Goal: Information Seeking & Learning: Learn about a topic

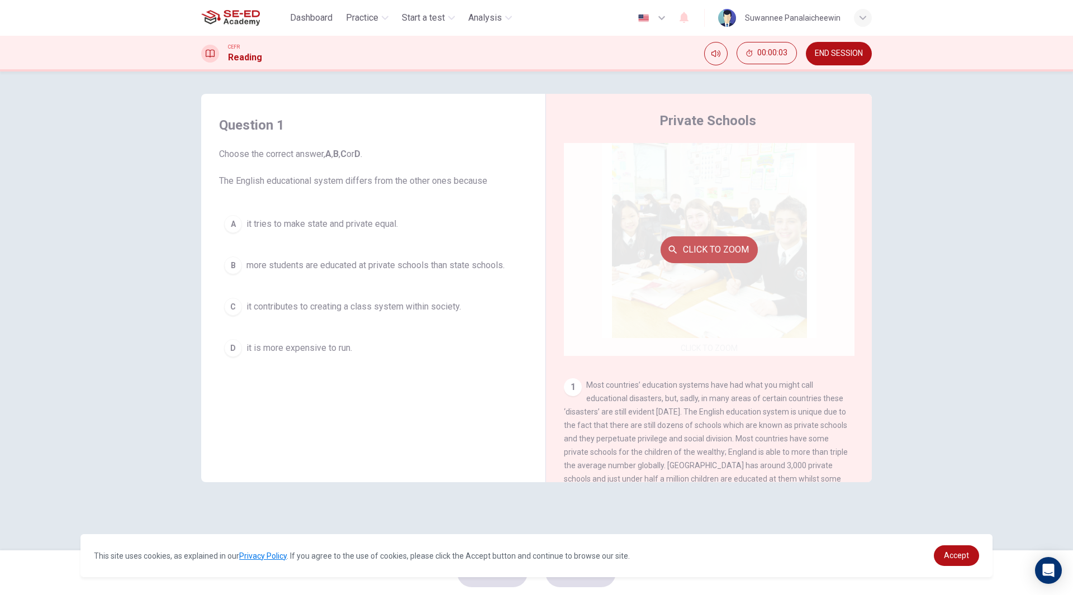
click at [705, 250] on button "Click to Zoom" at bounding box center [709, 249] width 97 height 27
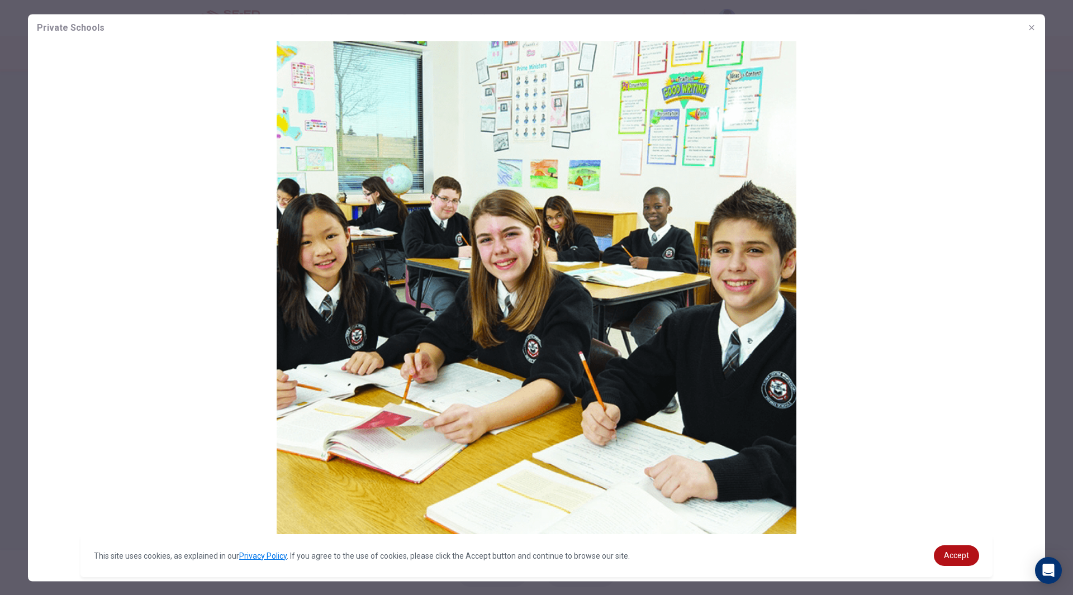
click at [1030, 28] on icon "button" at bounding box center [1031, 27] width 9 height 9
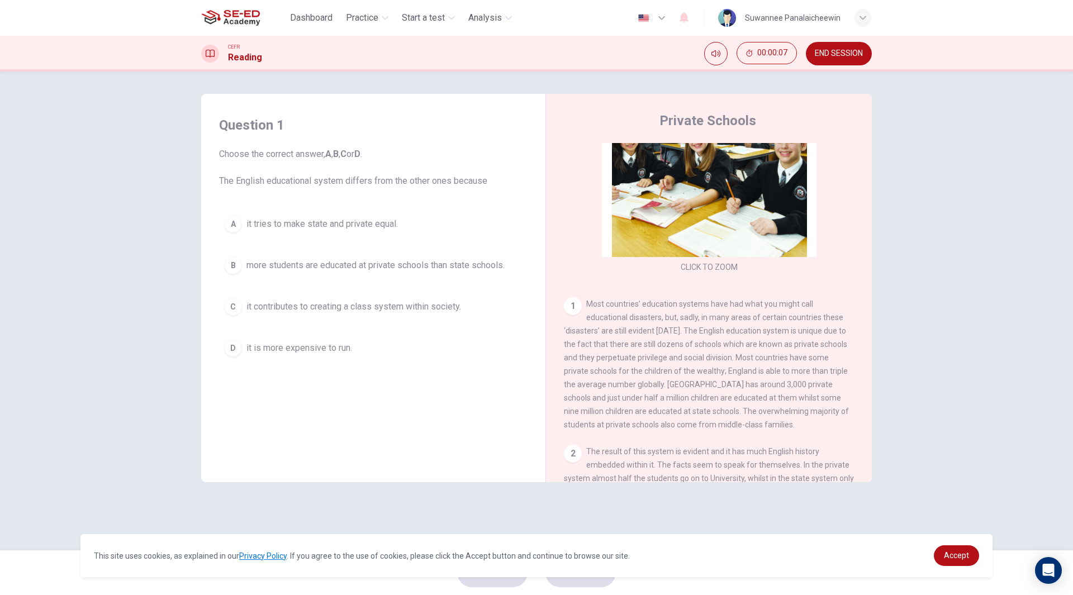
scroll to position [112, 0]
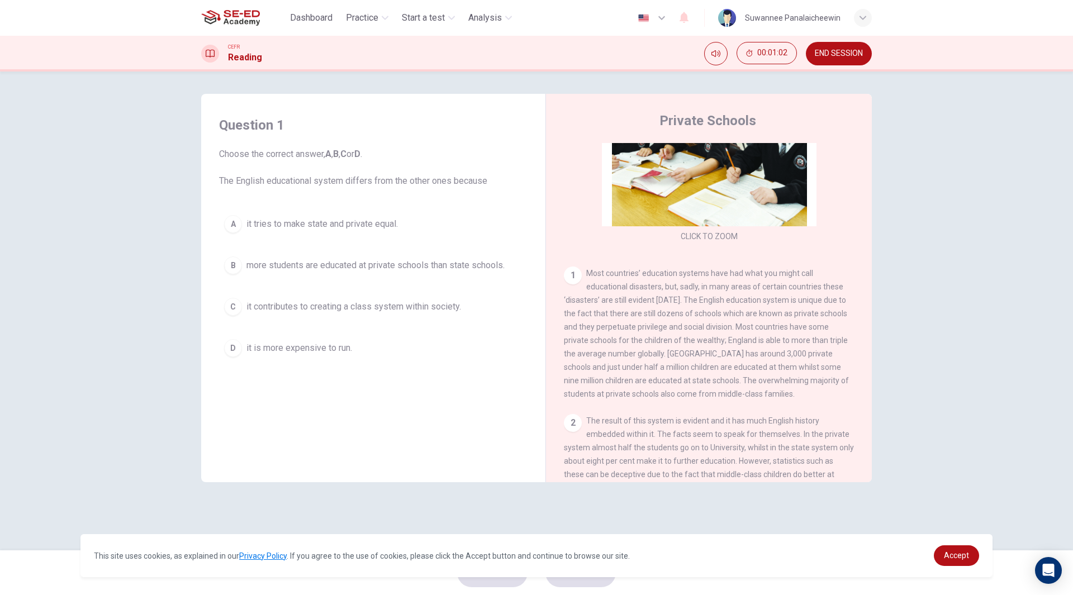
drag, startPoint x: 784, startPoint y: 311, endPoint x: 769, endPoint y: 313, distance: 15.3
click at [776, 312] on div "1 Most countries’ education systems have had what you might call educational di…" at bounding box center [709, 334] width 291 height 134
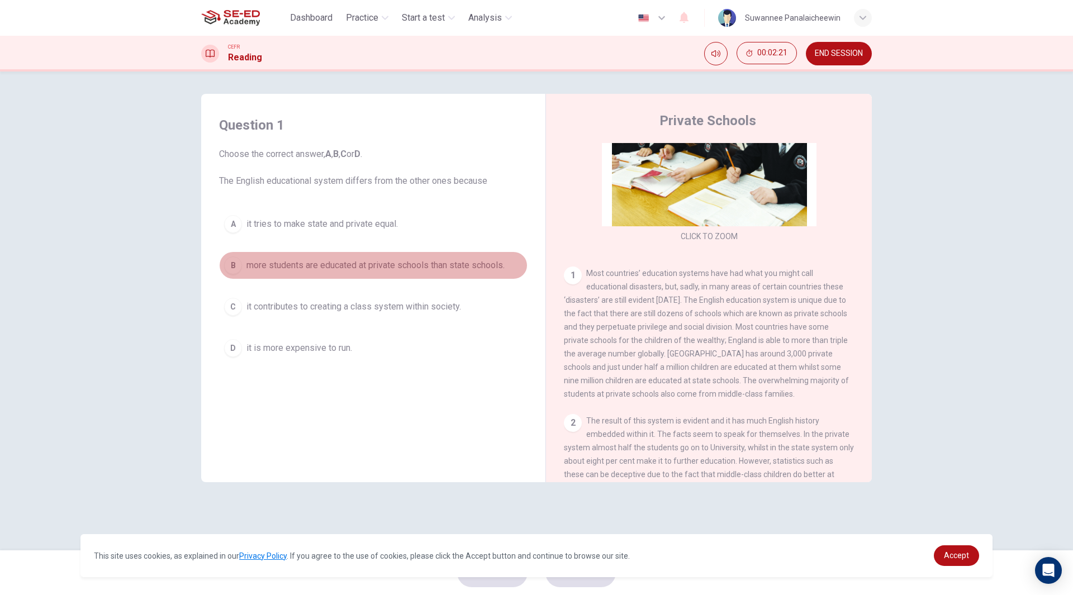
click at [431, 269] on span "more students are educated at private schools than state schools." at bounding box center [376, 265] width 258 height 13
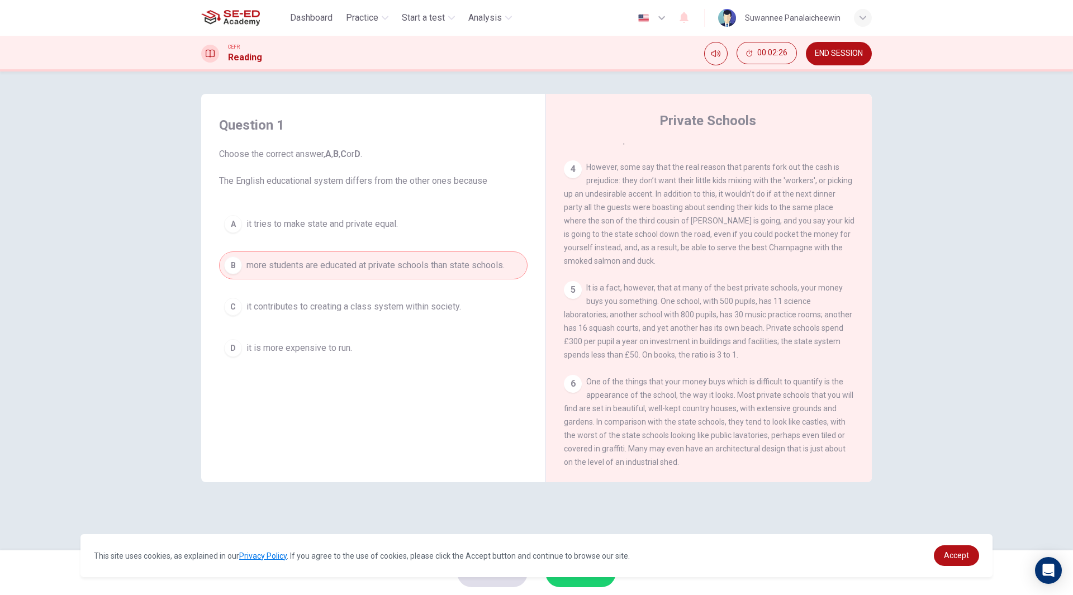
scroll to position [717, 0]
click at [259, 269] on span "more students are educated at private schools than state schools." at bounding box center [376, 265] width 258 height 13
click at [959, 553] on span "Accept" at bounding box center [956, 555] width 25 height 9
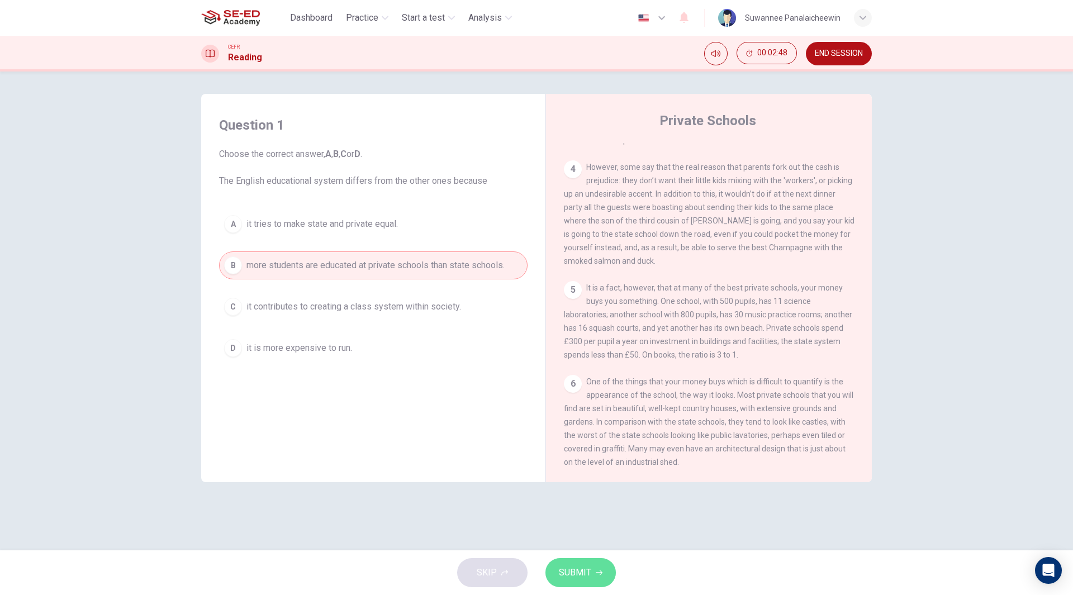
click at [589, 576] on span "SUBMIT" at bounding box center [575, 573] width 32 height 16
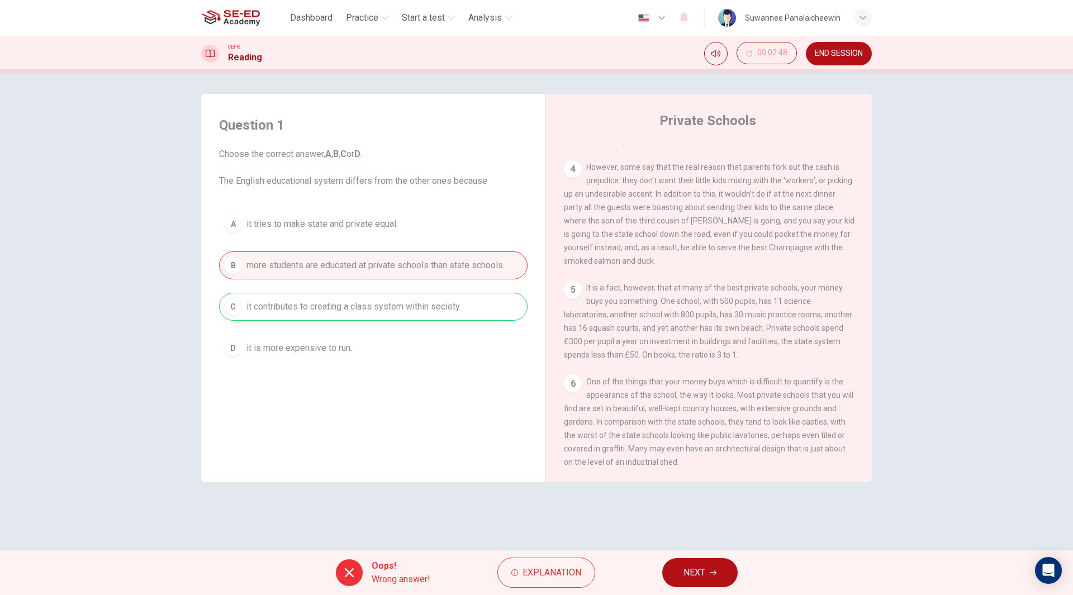
click at [715, 571] on icon "button" at bounding box center [713, 573] width 7 height 5
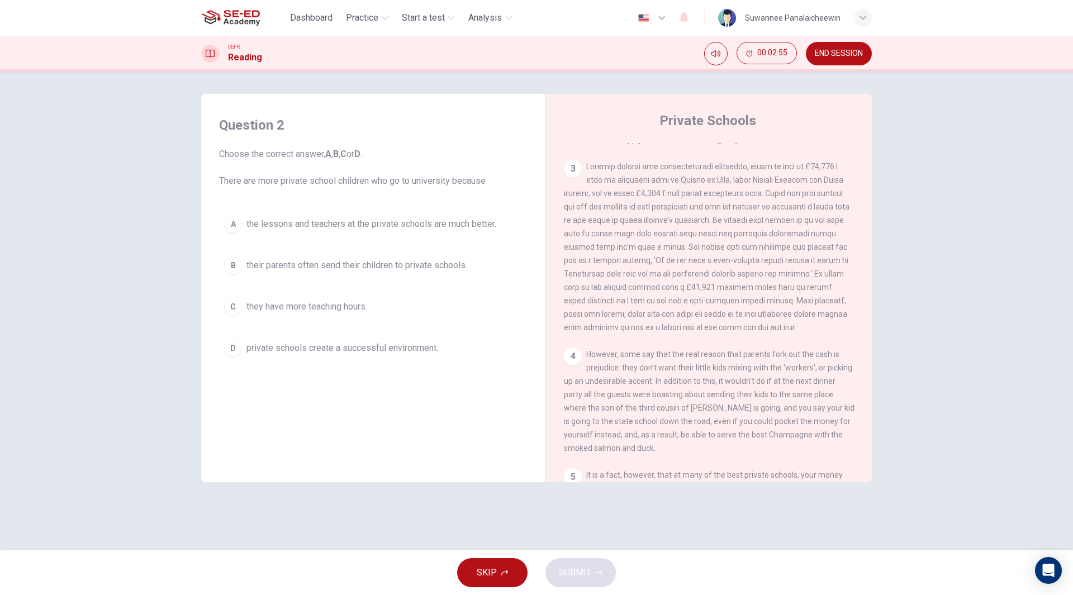
scroll to position [494, 0]
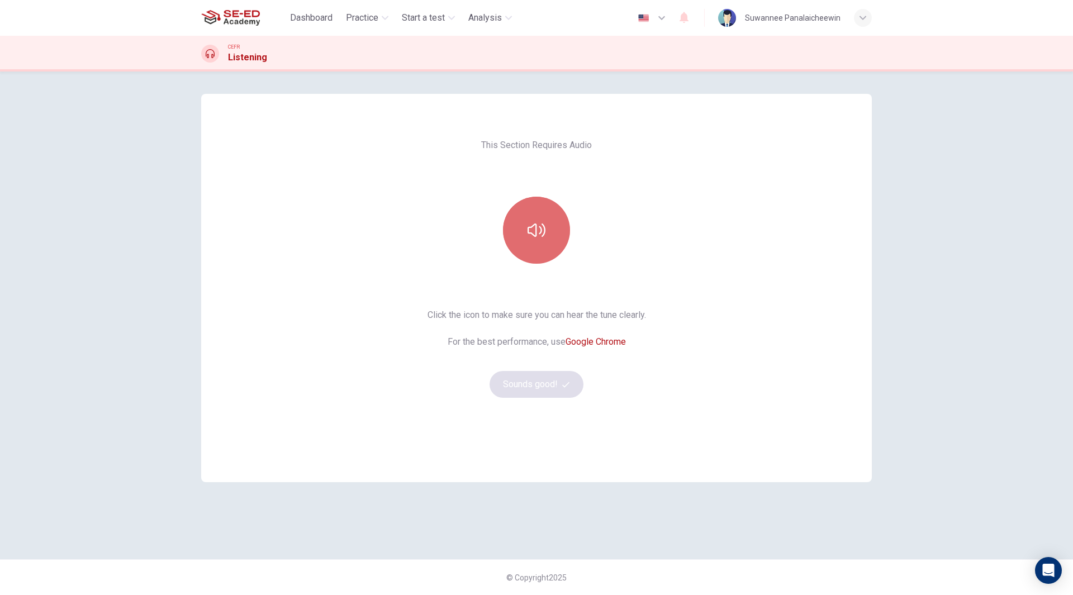
click at [543, 233] on icon "button" at bounding box center [537, 230] width 18 height 18
click at [518, 394] on button "Sounds good!" at bounding box center [537, 384] width 94 height 27
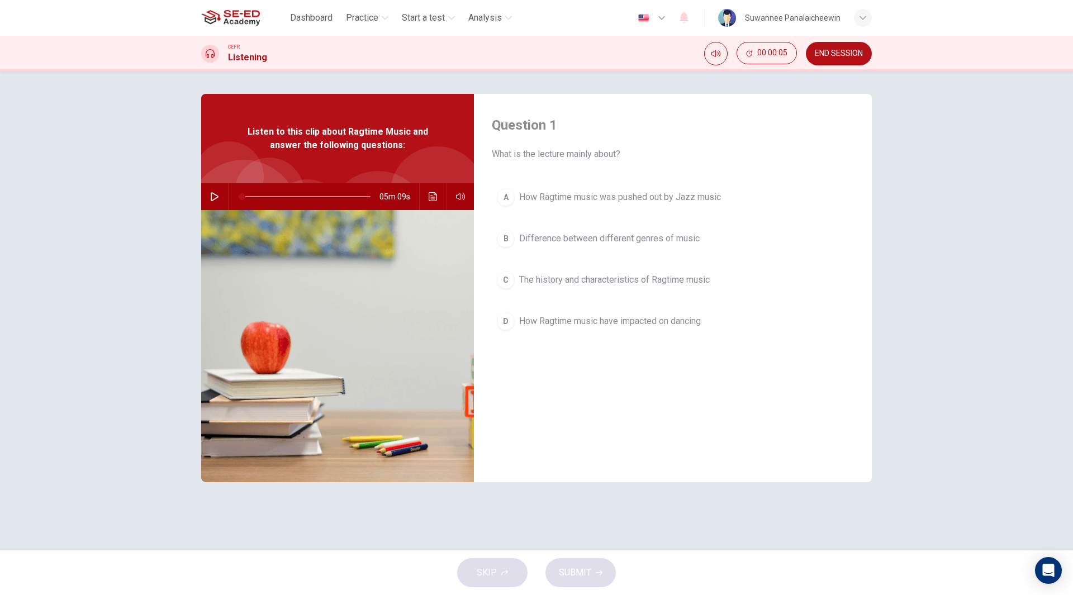
click at [669, 436] on div "Question 1 What is the lecture mainly about? A How Ragtime music was pushed out…" at bounding box center [673, 288] width 398 height 389
drag, startPoint x: 631, startPoint y: 153, endPoint x: 499, endPoint y: 155, distance: 131.9
click at [500, 155] on span "What is the lecture mainly about?" at bounding box center [673, 154] width 362 height 13
drag, startPoint x: 493, startPoint y: 153, endPoint x: 631, endPoint y: 152, distance: 138.1
click at [631, 152] on span "What is the lecture mainly about?" at bounding box center [673, 154] width 362 height 13
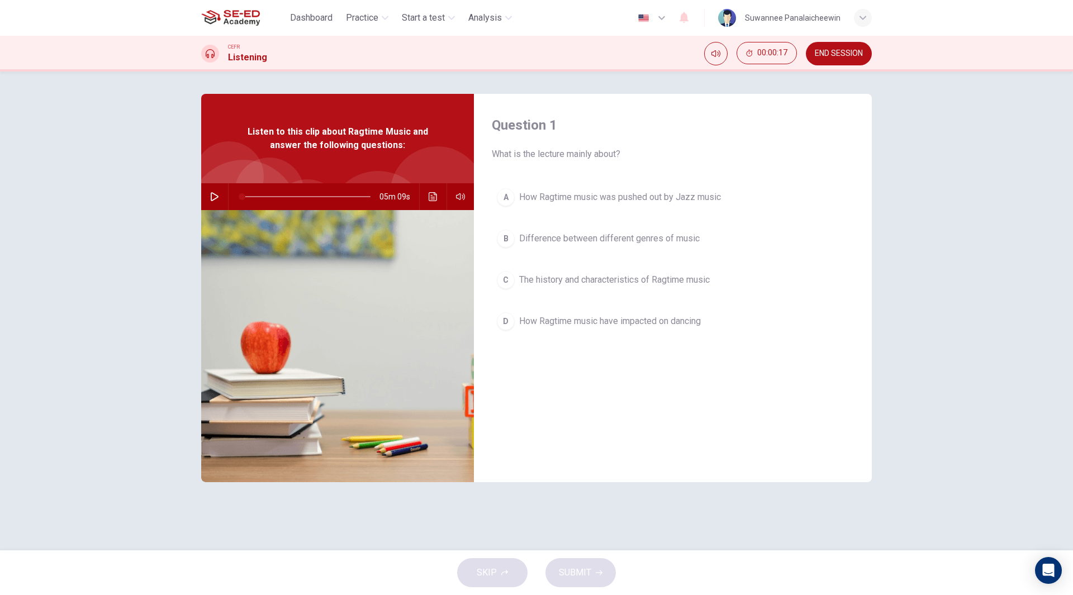
drag, startPoint x: 624, startPoint y: 151, endPoint x: 476, endPoint y: 153, distance: 148.1
click at [476, 153] on div "Question 1 What is the lecture mainly about? A How Ragtime music was pushed out…" at bounding box center [673, 288] width 398 height 389
click at [215, 195] on icon "button" at bounding box center [215, 196] width 8 height 9
click at [430, 197] on icon "Click to see the audio transcription" at bounding box center [433, 196] width 9 height 9
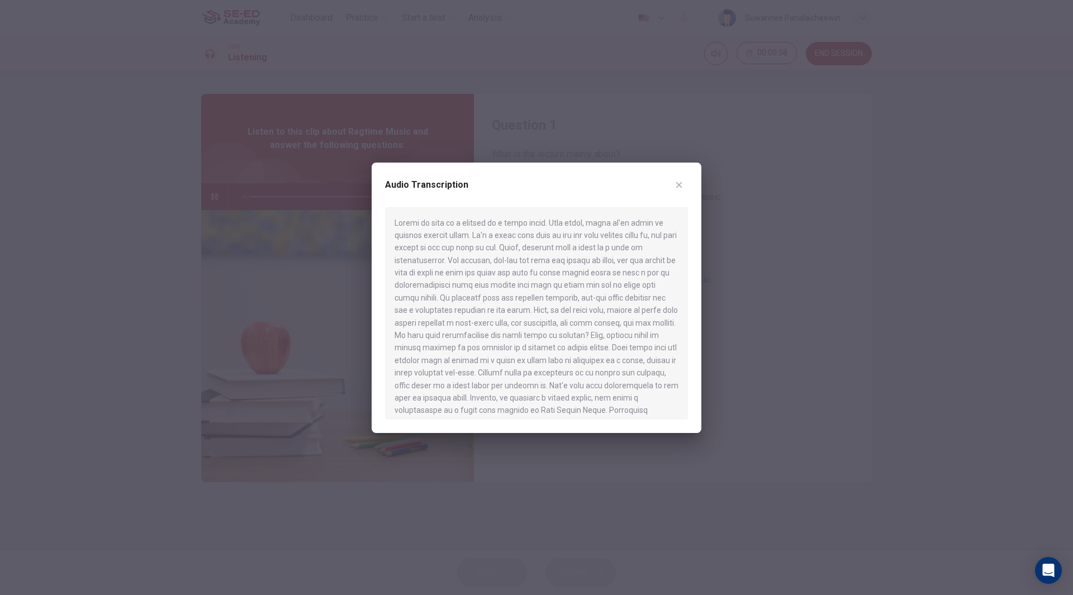
drag, startPoint x: 504, startPoint y: 177, endPoint x: 521, endPoint y: 245, distance: 69.7
click at [520, 252] on div "Audio Transcription" at bounding box center [537, 298] width 330 height 271
click at [536, 254] on div at bounding box center [536, 313] width 303 height 212
drag, startPoint x: 525, startPoint y: 297, endPoint x: 604, endPoint y: 295, distance: 78.9
click at [603, 295] on div at bounding box center [536, 313] width 303 height 212
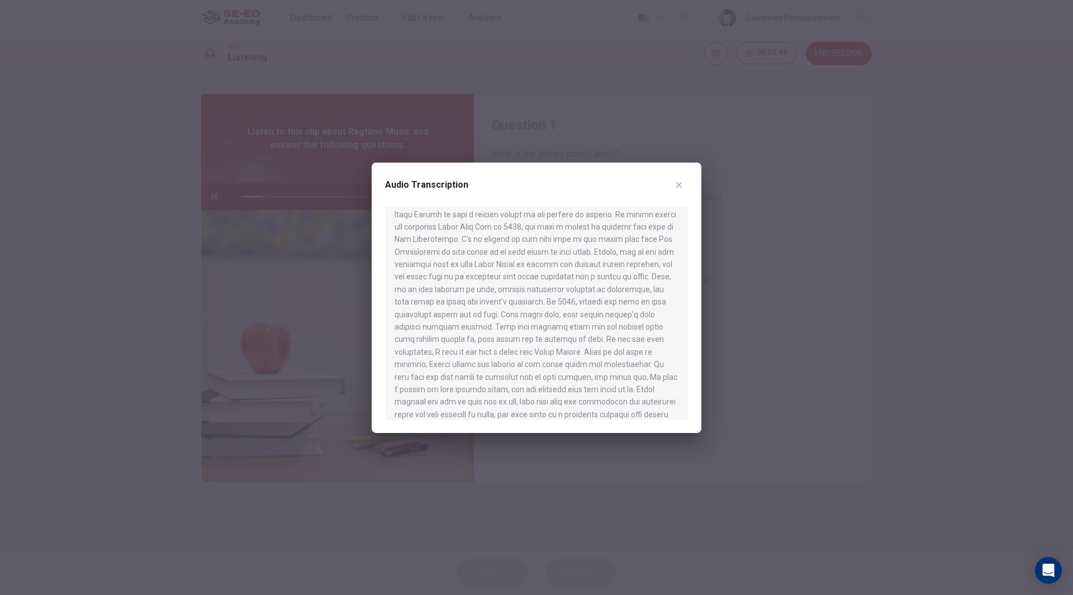
scroll to position [545, 0]
click at [674, 183] on button "button" at bounding box center [679, 185] width 18 height 18
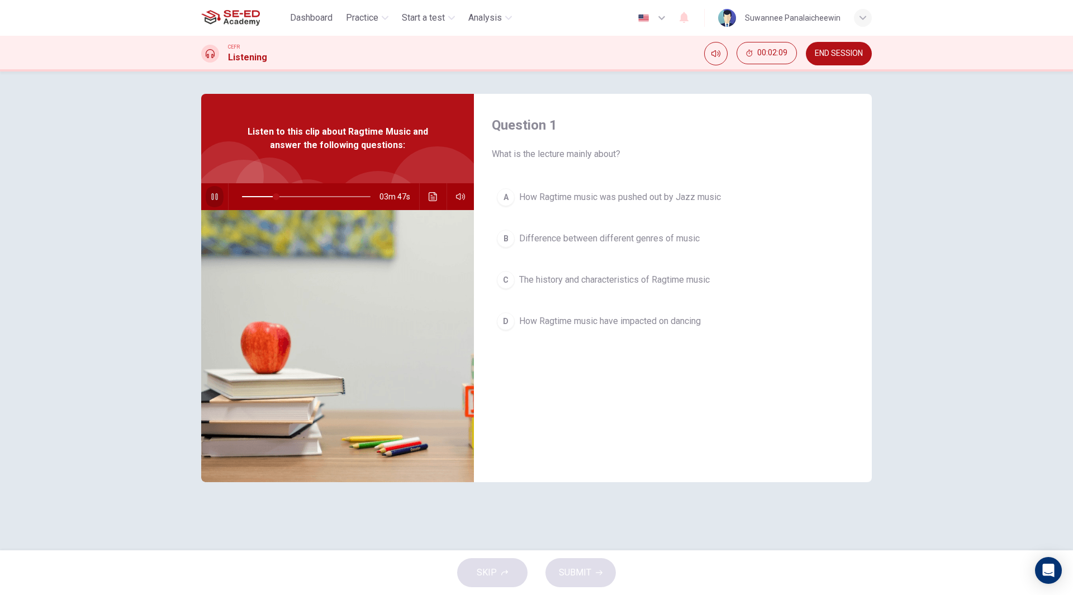
click at [207, 193] on button "button" at bounding box center [215, 196] width 18 height 27
type input "26"
